Goal: Task Accomplishment & Management: Use online tool/utility

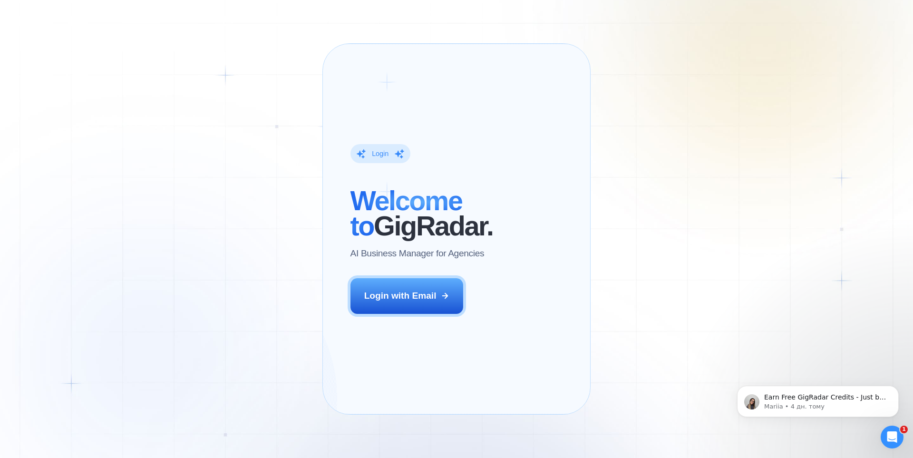
click at [800, 205] on div "Login ‍ Welcome to GigRadar. AI Business Manager for Agencies Login with Email …" at bounding box center [456, 229] width 913 height 458
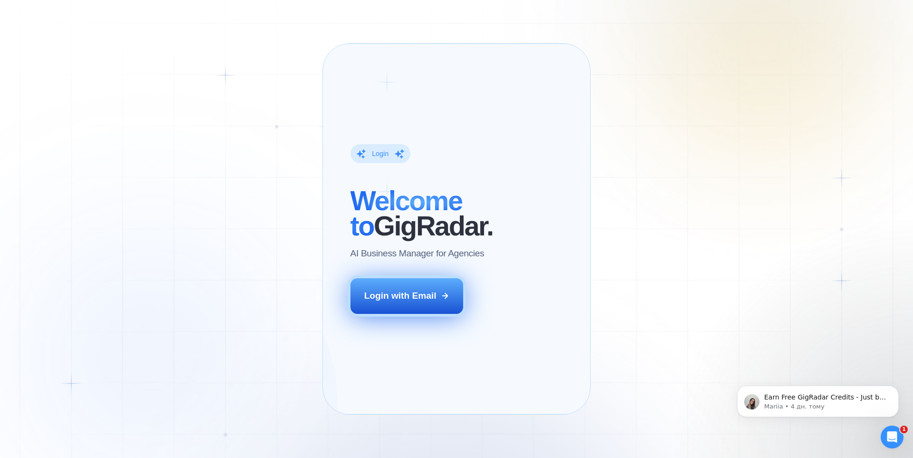
click at [429, 302] on div "Login with Email" at bounding box center [400, 296] width 72 height 12
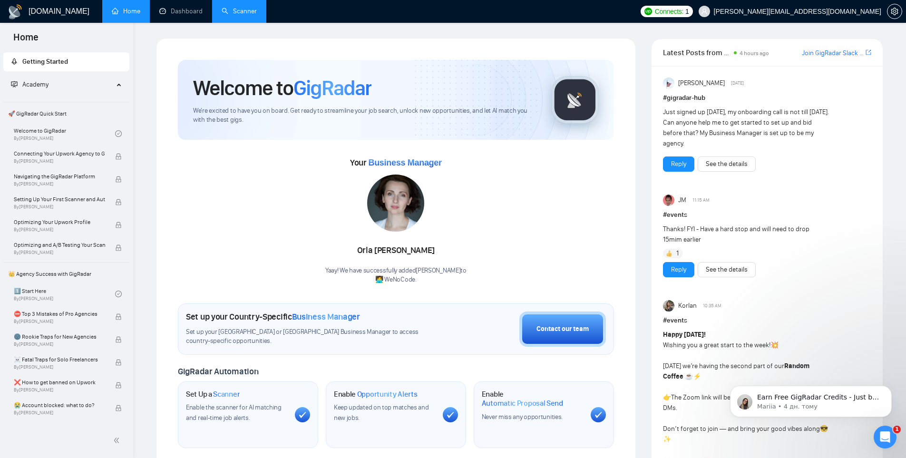
click at [247, 15] on link "Scanner" at bounding box center [239, 11] width 35 height 8
